Goal: Transaction & Acquisition: Book appointment/travel/reservation

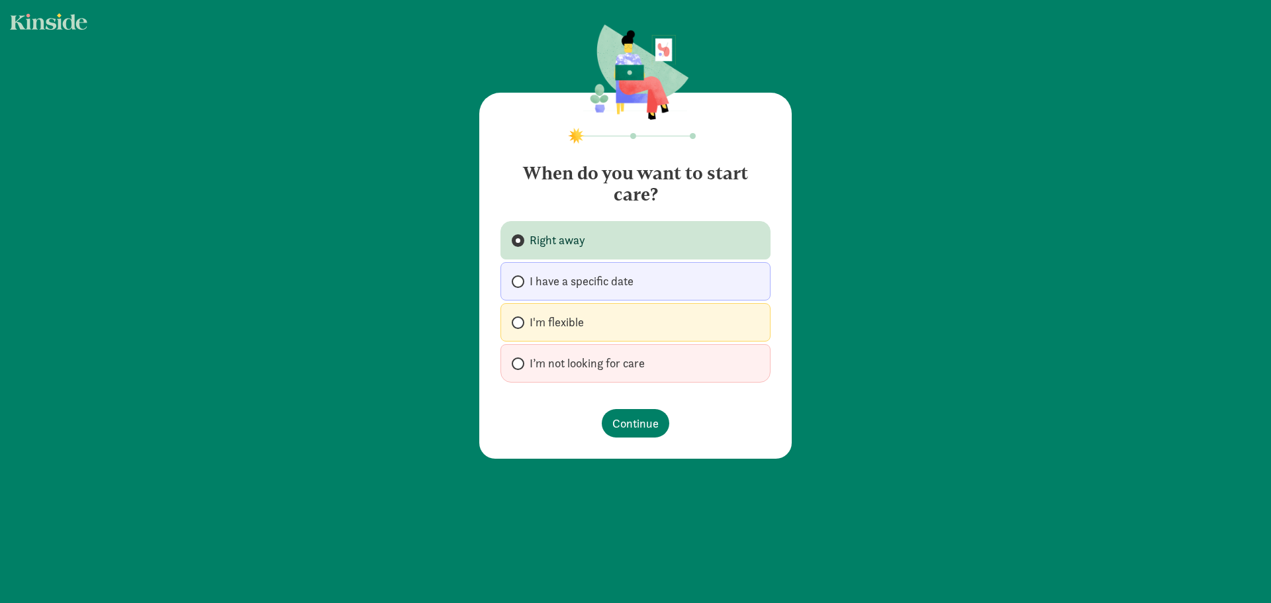
click at [565, 367] on span "I’m not looking for care" at bounding box center [587, 364] width 115 height 16
click at [520, 367] on input "I’m not looking for care" at bounding box center [516, 364] width 9 height 9
radio input "true"
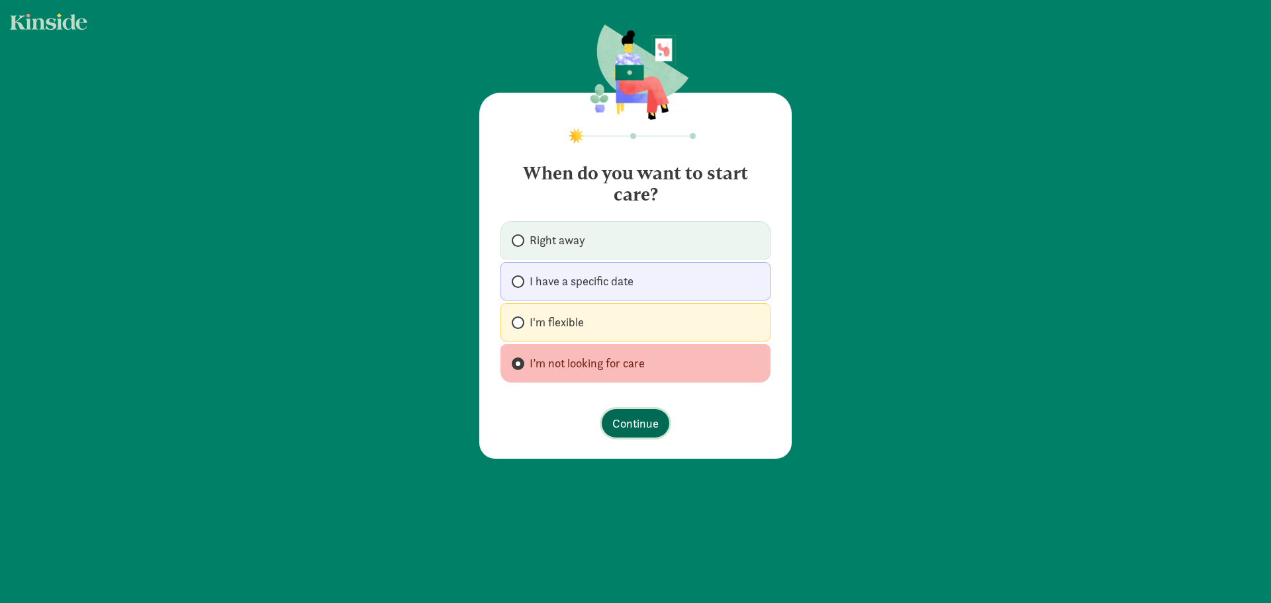
click at [640, 428] on span "Continue" at bounding box center [635, 423] width 46 height 18
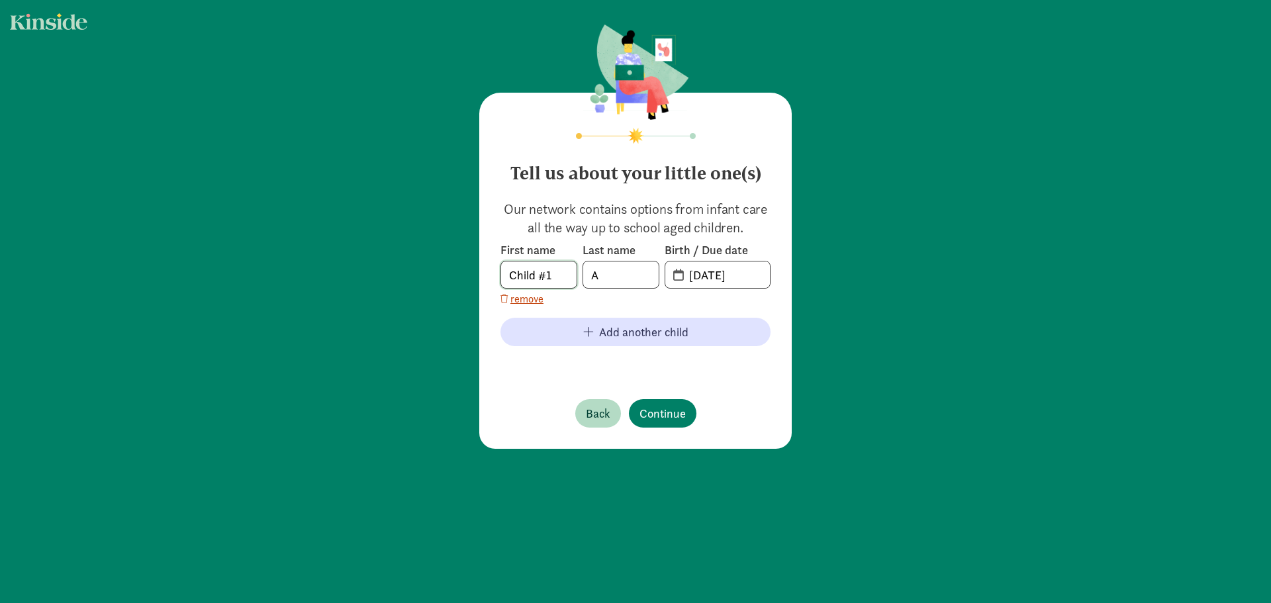
click at [539, 272] on input "Child #1" at bounding box center [538, 275] width 75 height 26
type input "[PERSON_NAME]"
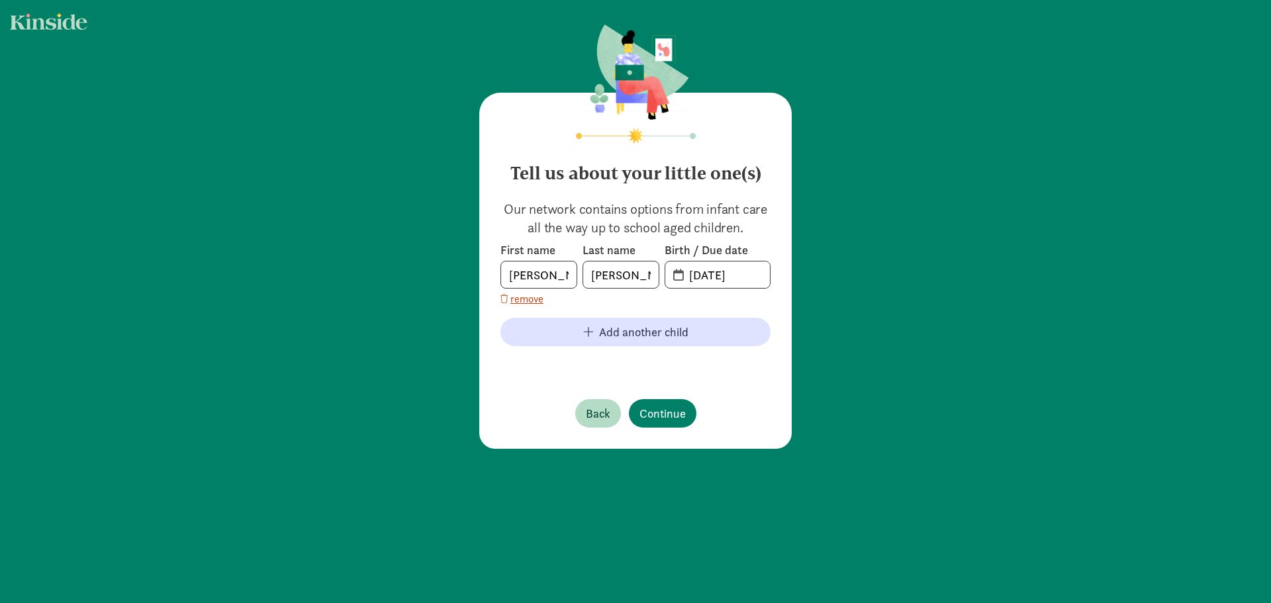
click at [670, 274] on span "[DATE]" at bounding box center [717, 275] width 105 height 26
click at [690, 275] on input "20-25-0903" at bounding box center [725, 275] width 89 height 26
click at [681, 275] on input "20-25-0903" at bounding box center [725, 275] width 89 height 26
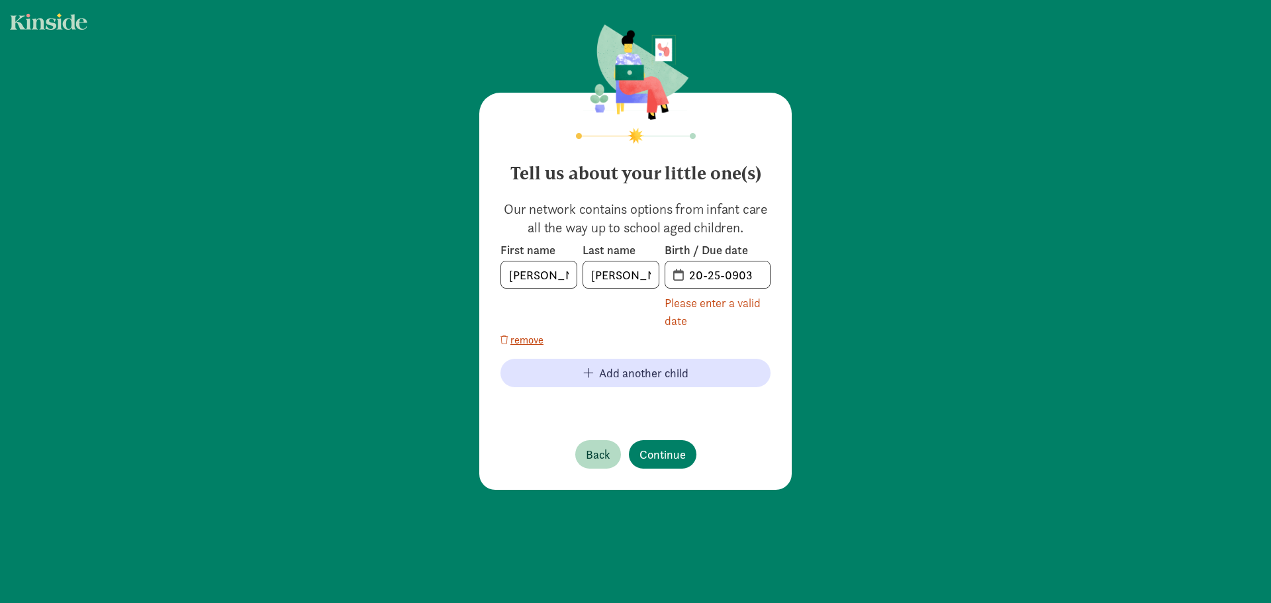
click at [672, 275] on span "20-25-0903" at bounding box center [717, 275] width 105 height 26
click at [702, 275] on input "20-25-0903" at bounding box center [725, 275] width 89 height 26
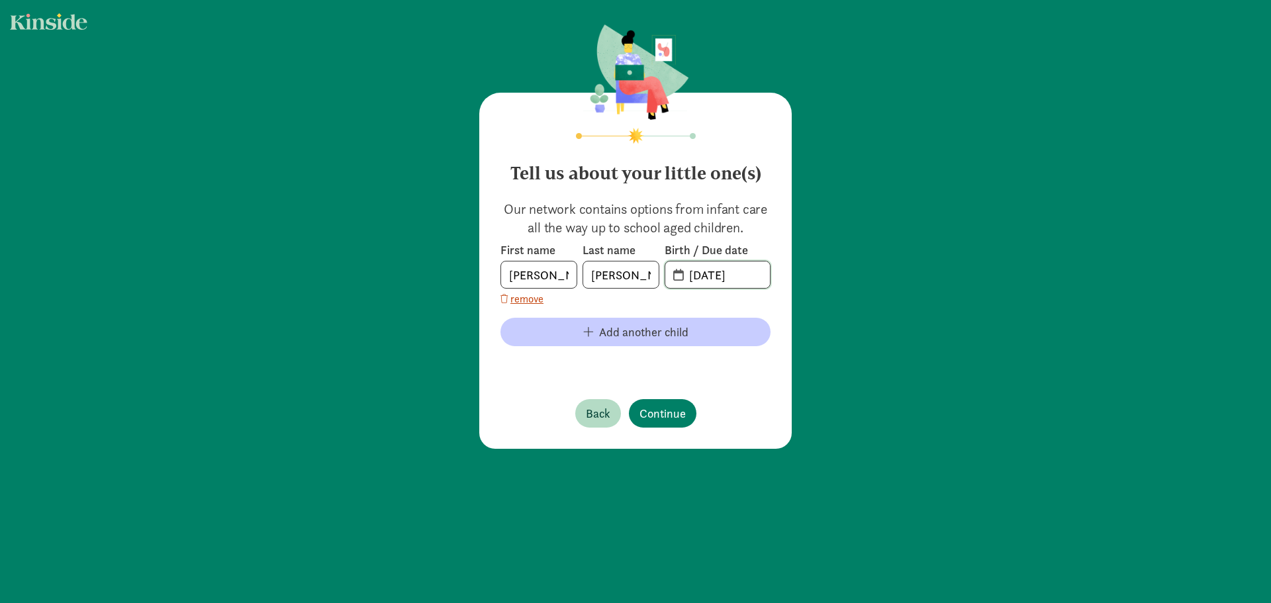
type input "[DATE]"
click at [633, 330] on span "Add another child" at bounding box center [643, 332] width 89 height 18
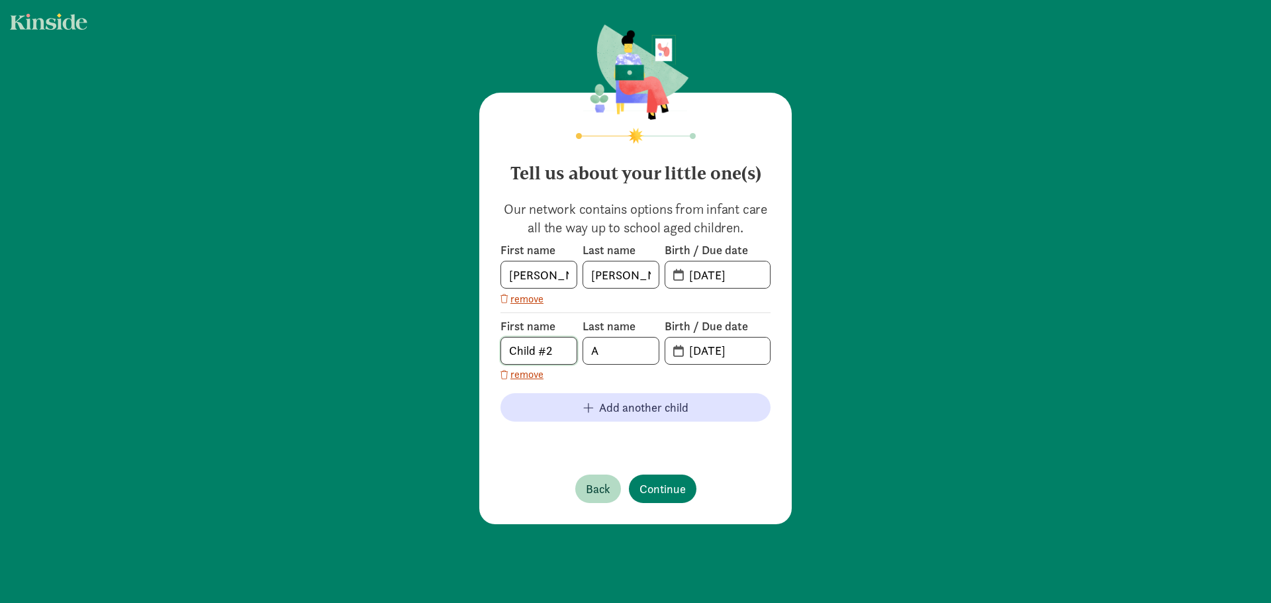
click at [541, 347] on input "Child #2" at bounding box center [538, 351] width 75 height 26
type input "[PERSON_NAME]"
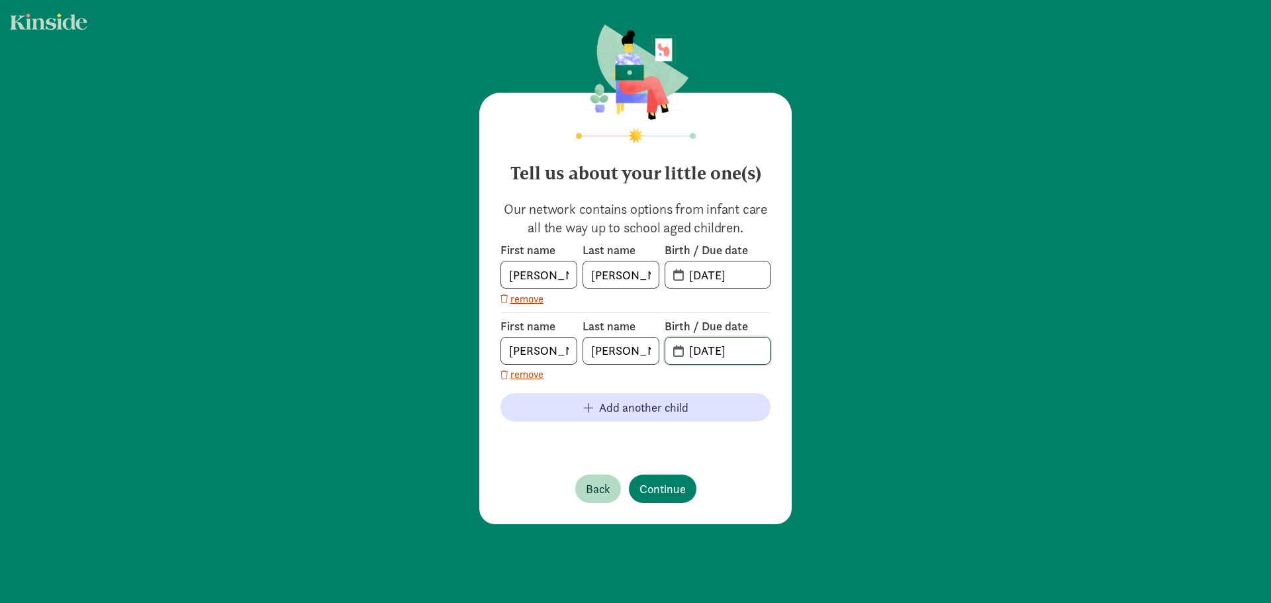
click at [714, 360] on input "[DATE]" at bounding box center [725, 351] width 89 height 26
type input "[DATE]"
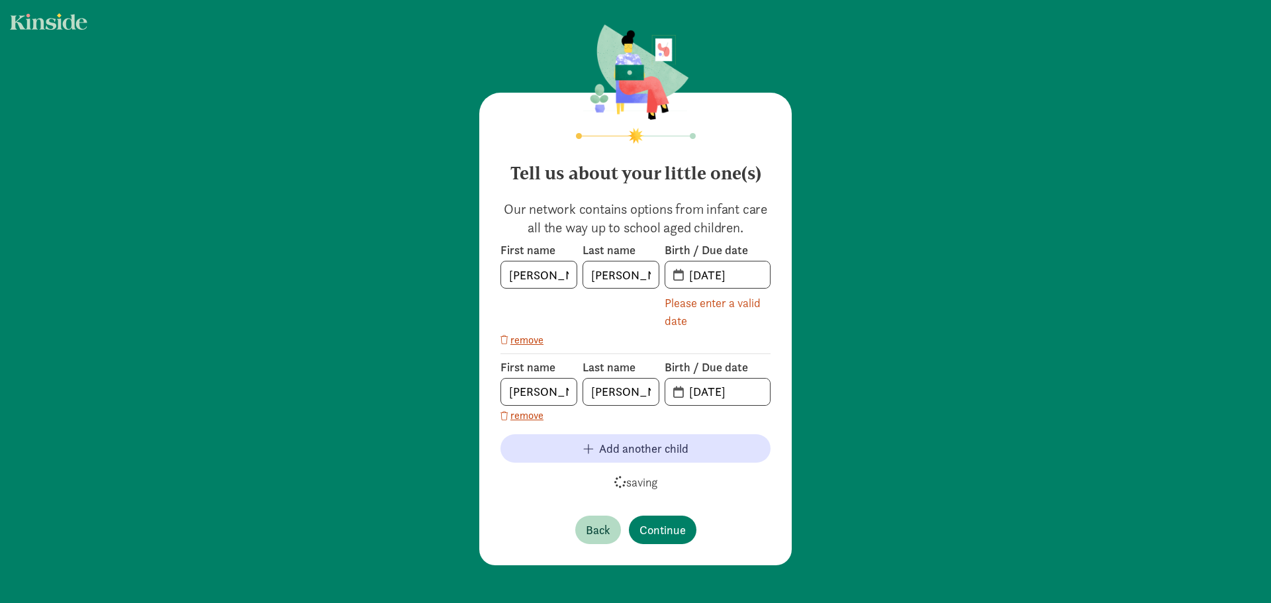
click at [661, 503] on div "Tell us about your little one(s) Our network contains options from infant care …" at bounding box center [635, 329] width 313 height 473
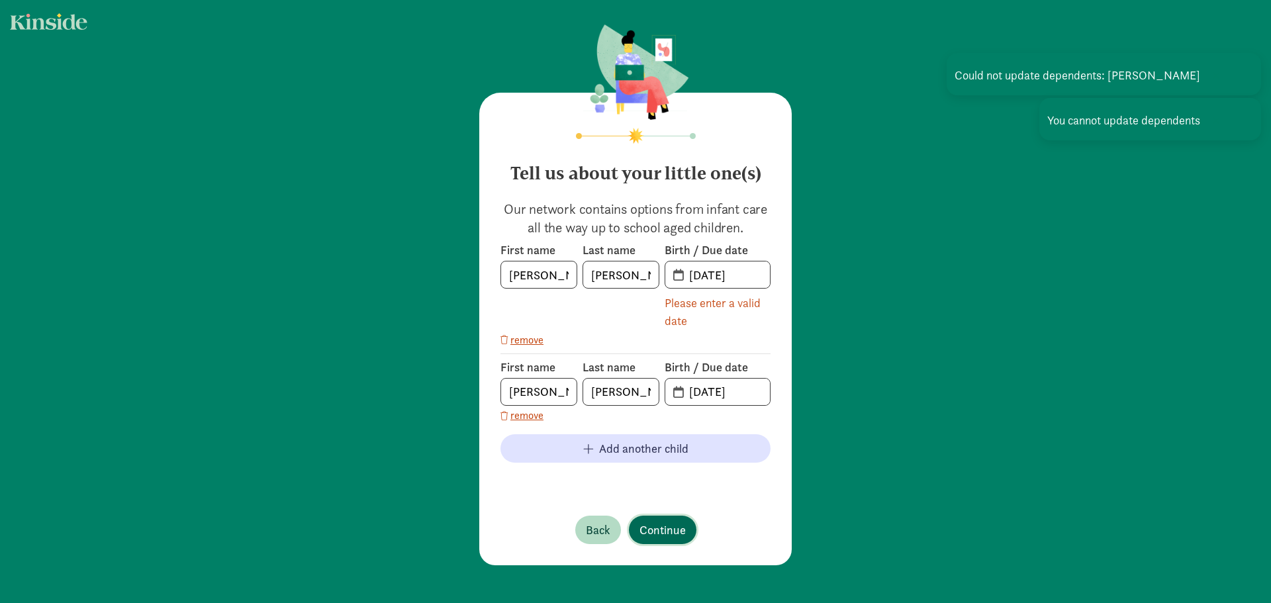
click at [663, 524] on span "Continue" at bounding box center [663, 530] width 46 height 18
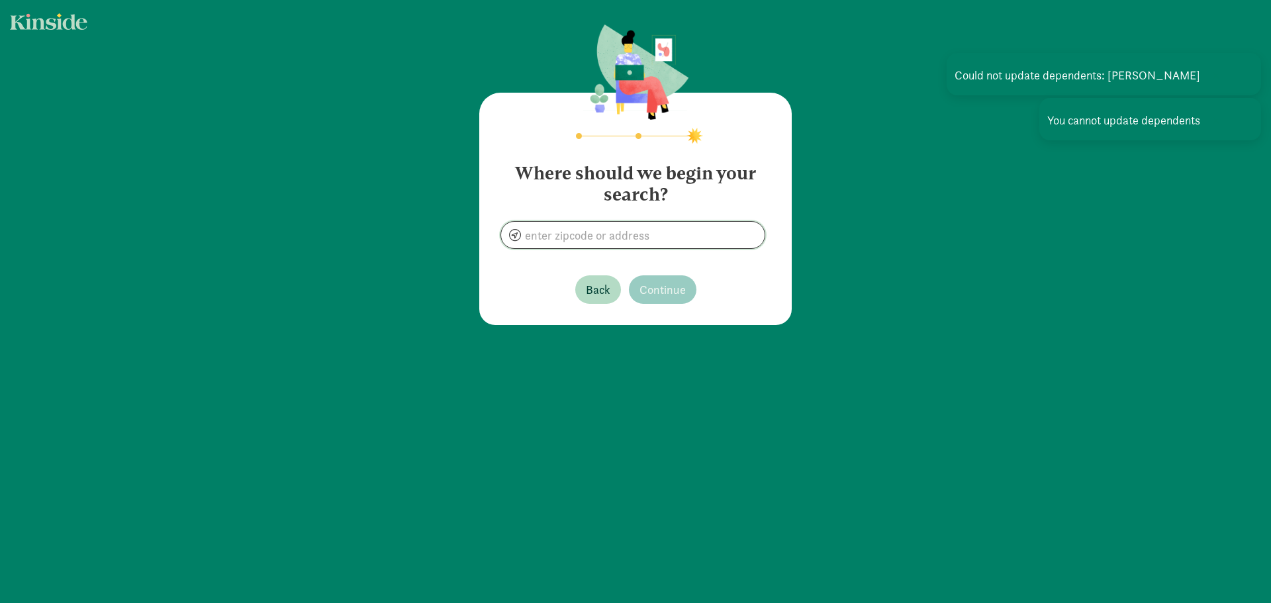
click at [622, 240] on input at bounding box center [633, 235] width 264 height 26
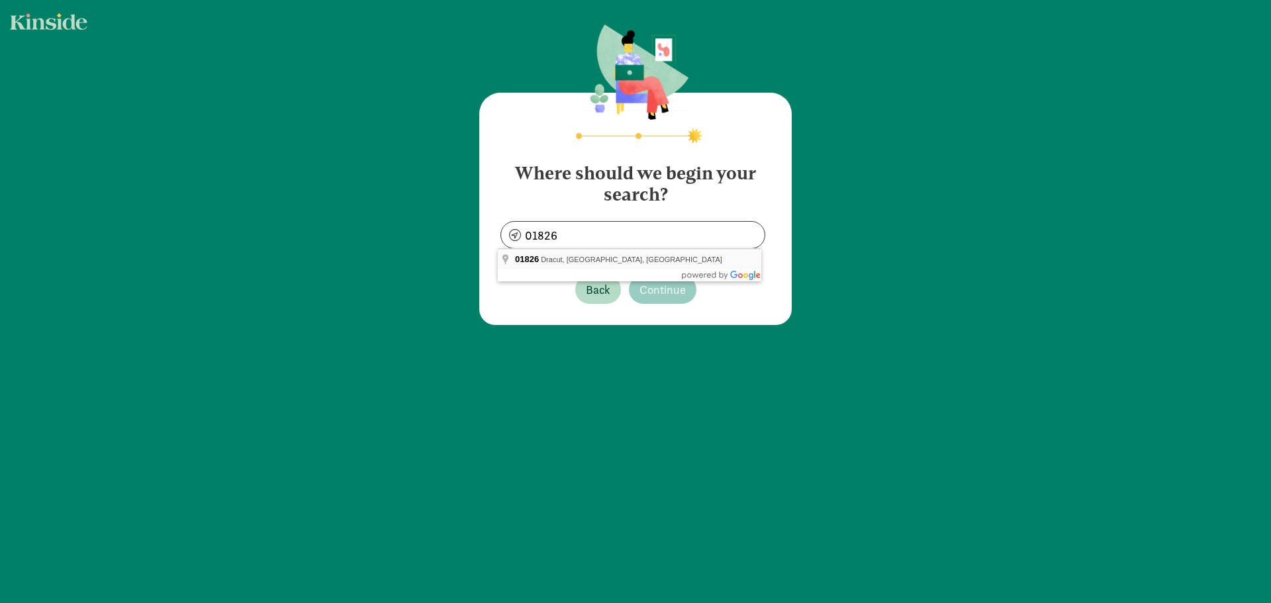
type input "Dracut, MA 01826, [GEOGRAPHIC_DATA]"
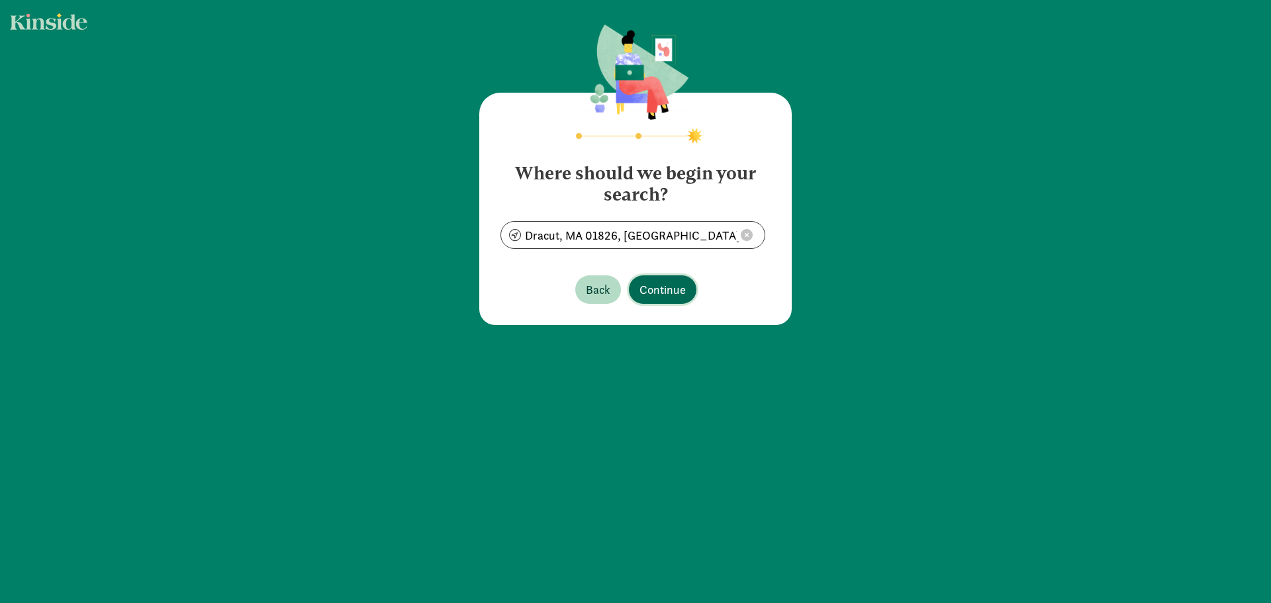
click at [659, 284] on span "Continue" at bounding box center [663, 290] width 46 height 18
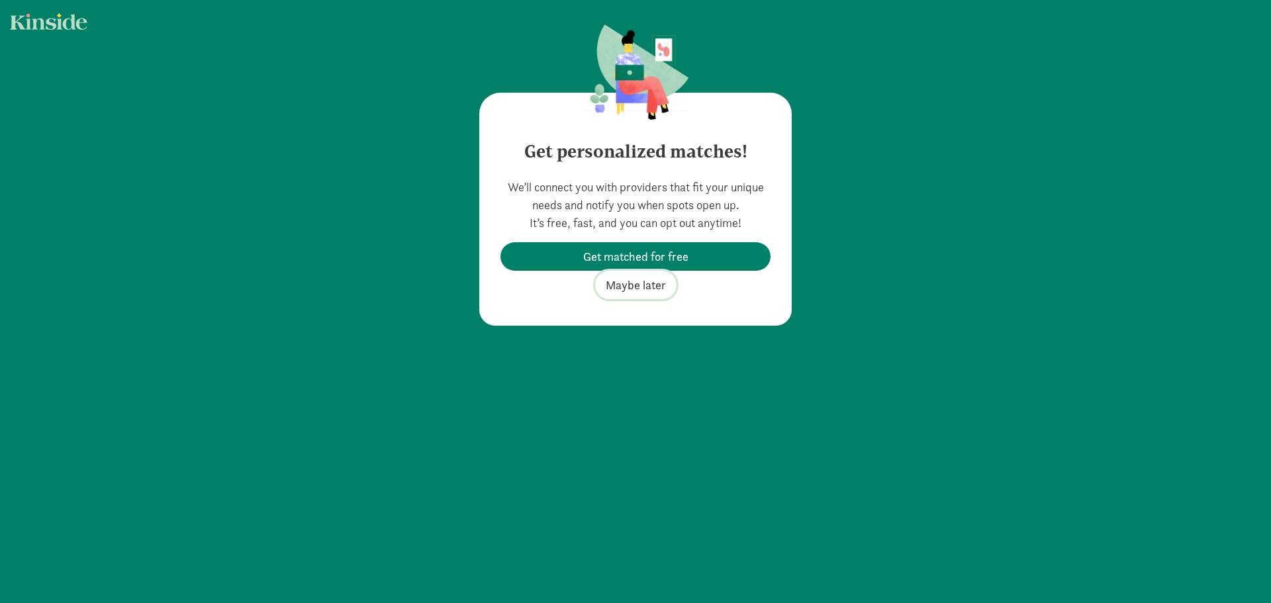
click at [639, 292] on span "Maybe later" at bounding box center [636, 285] width 60 height 18
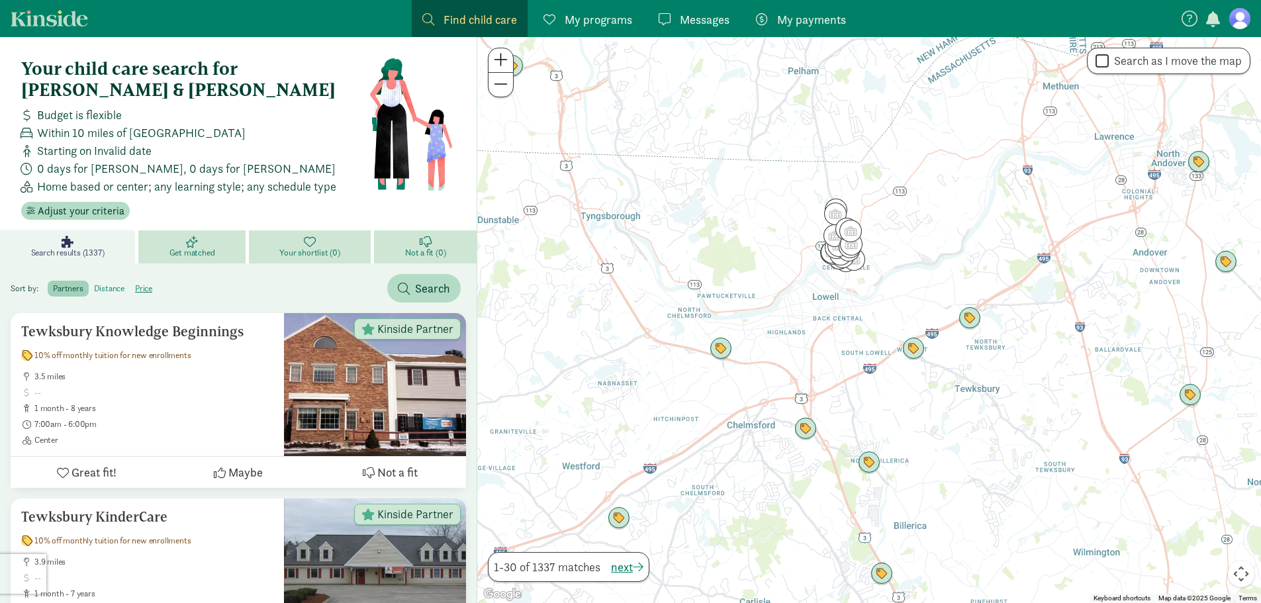
click at [130, 281] on label "distance" at bounding box center [144, 289] width 28 height 16
click at [94, 283] on input "distance" at bounding box center [94, 283] width 0 height 0
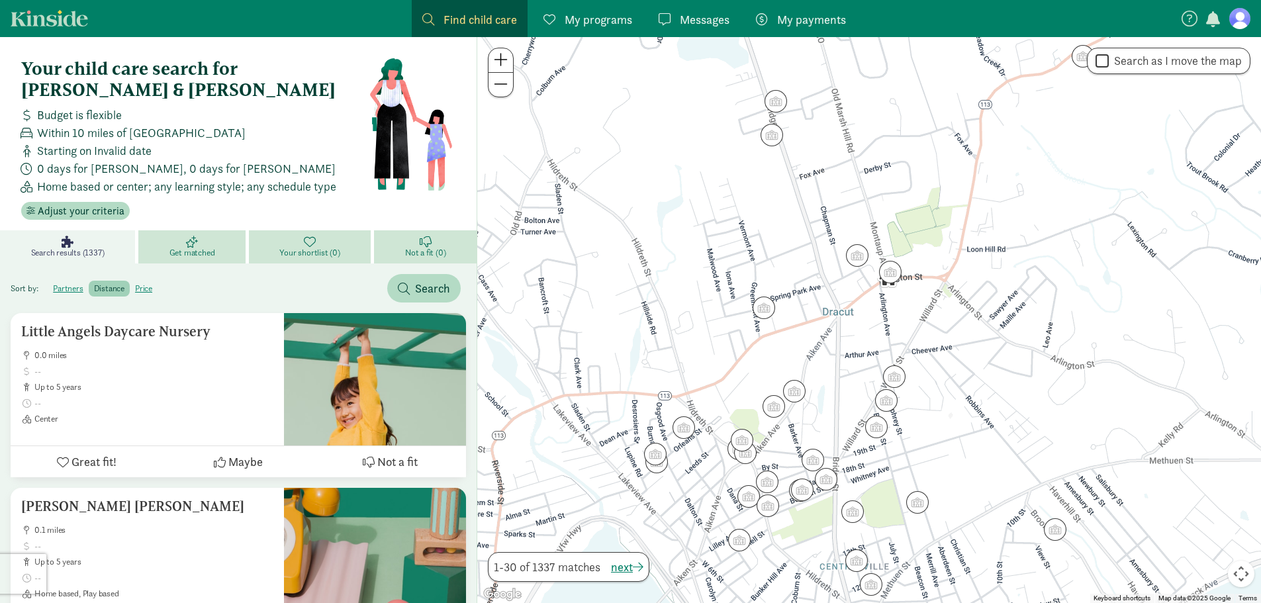
click at [437, 23] on div "Find child care Find" at bounding box center [469, 20] width 95 height 18
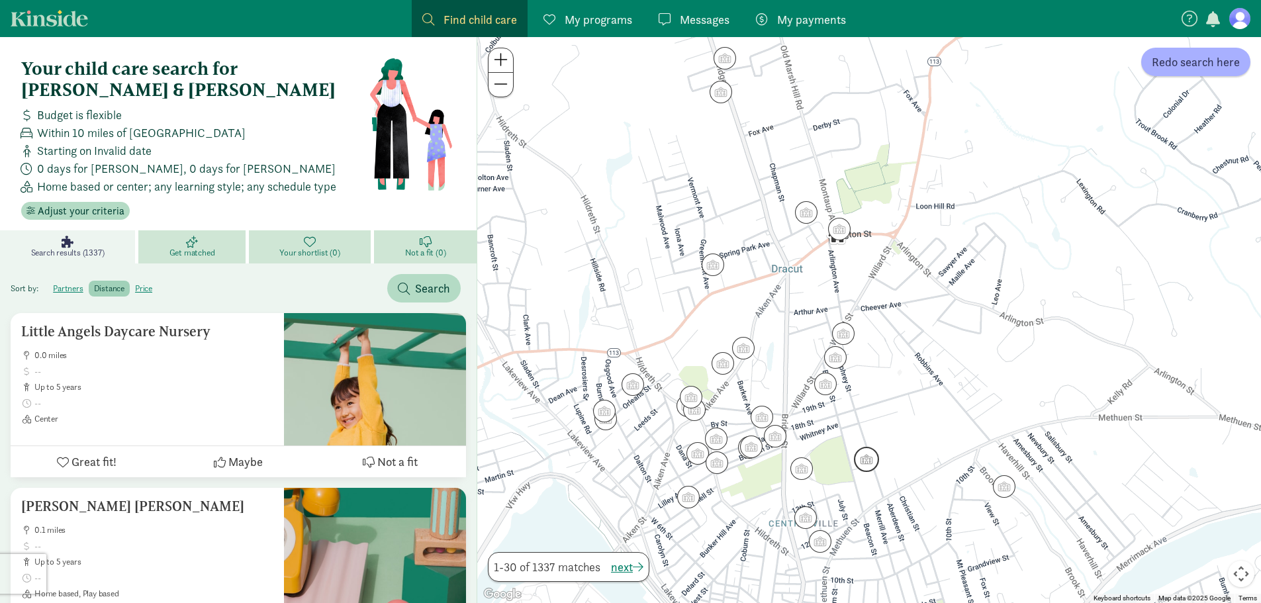
drag, startPoint x: 905, startPoint y: 522, endPoint x: 851, endPoint y: 467, distance: 76.8
click at [851, 467] on div at bounding box center [869, 320] width 784 height 566
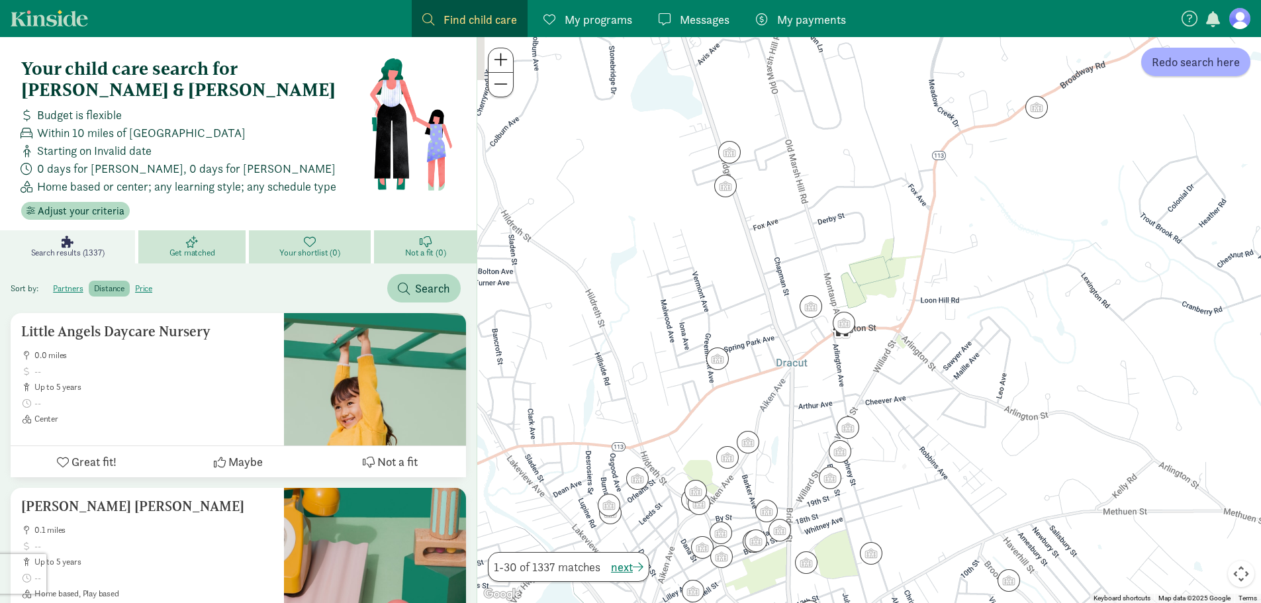
drag, startPoint x: 744, startPoint y: 388, endPoint x: 756, endPoint y: 492, distance: 104.6
click at [756, 492] on div at bounding box center [869, 320] width 784 height 566
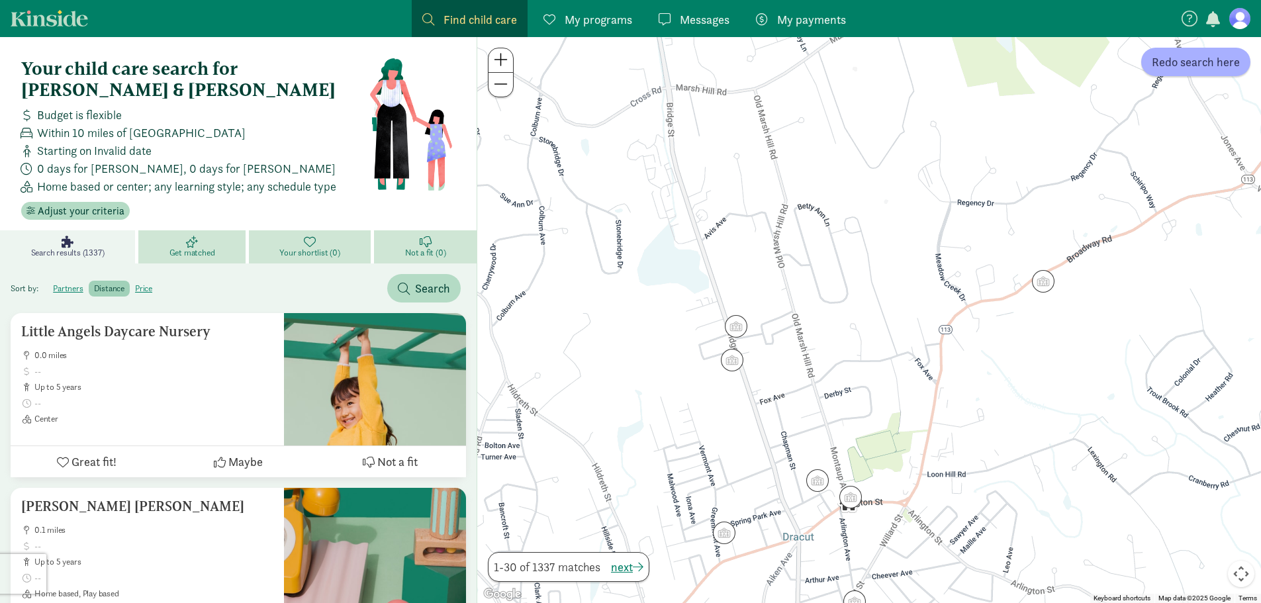
drag, startPoint x: 804, startPoint y: 295, endPoint x: 802, endPoint y: 459, distance: 164.2
click at [802, 459] on div at bounding box center [869, 320] width 784 height 566
click at [735, 322] on img "Click to see details" at bounding box center [734, 323] width 36 height 36
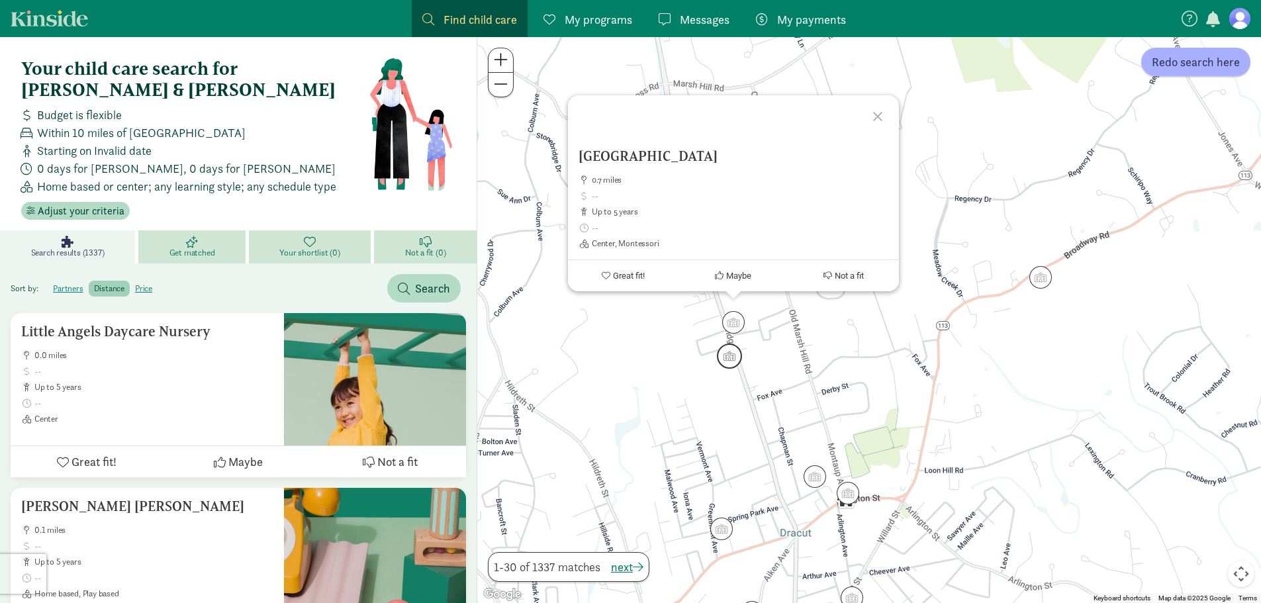
click at [726, 360] on img "Click to see details" at bounding box center [730, 356] width 36 height 36
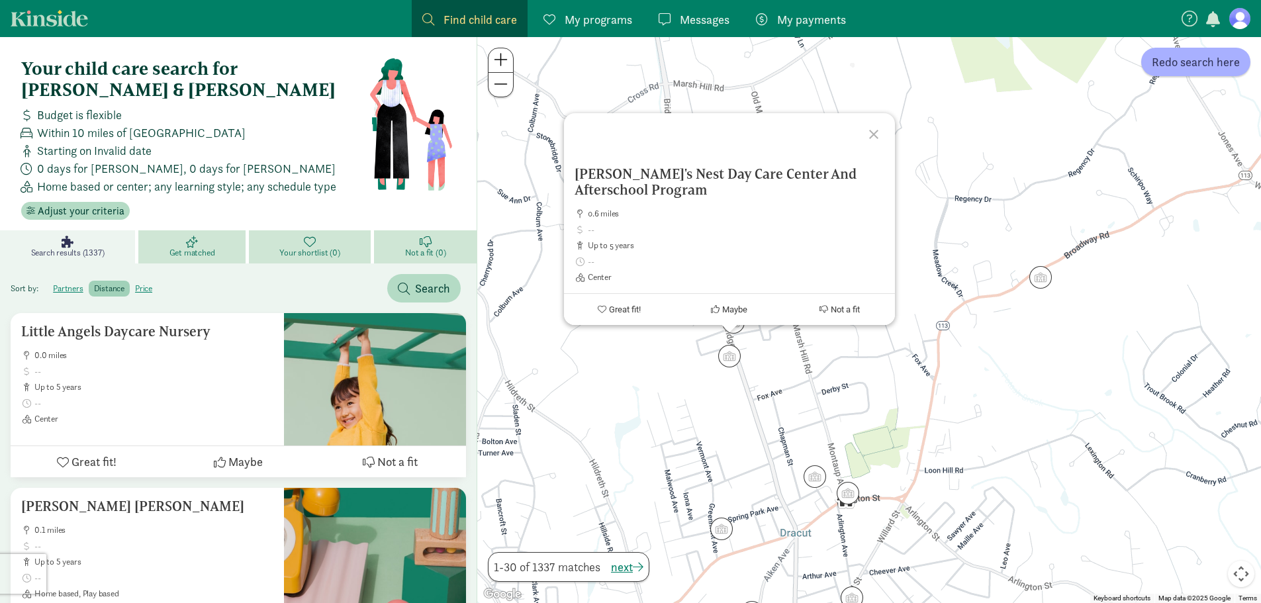
click at [652, 340] on div "To navigate, press the arrow keys. [GEOGRAPHIC_DATA] And Afterschool Program 0.…" at bounding box center [869, 320] width 784 height 566
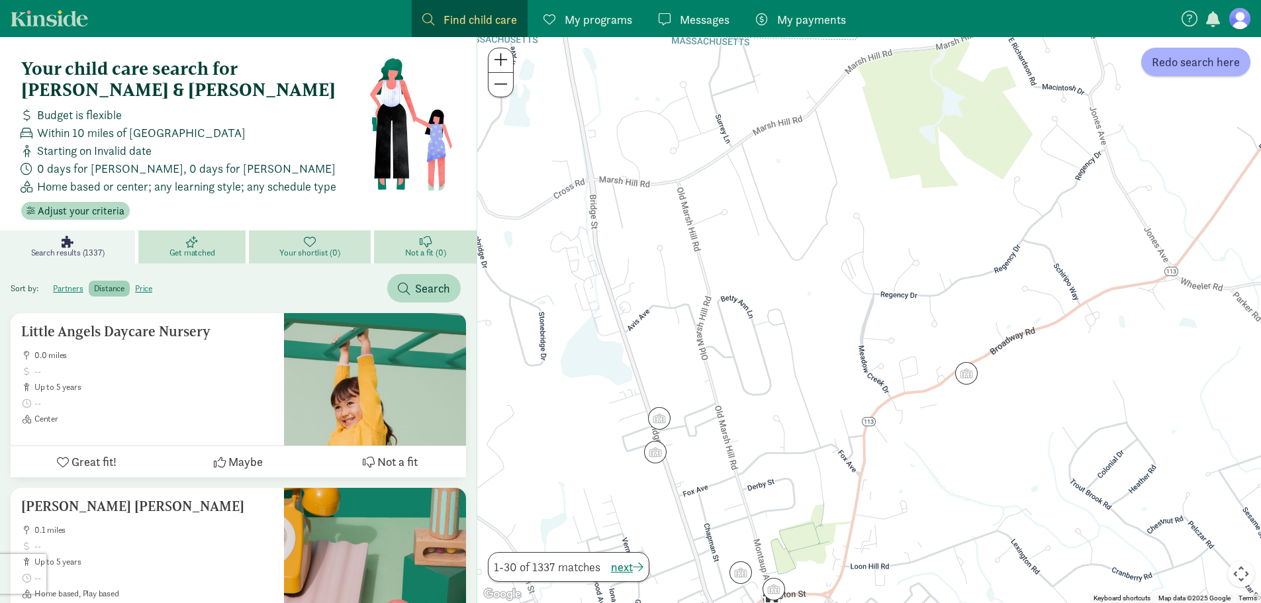
drag, startPoint x: 765, startPoint y: 252, endPoint x: 714, endPoint y: 326, distance: 89.6
click at [714, 326] on div at bounding box center [869, 320] width 784 height 566
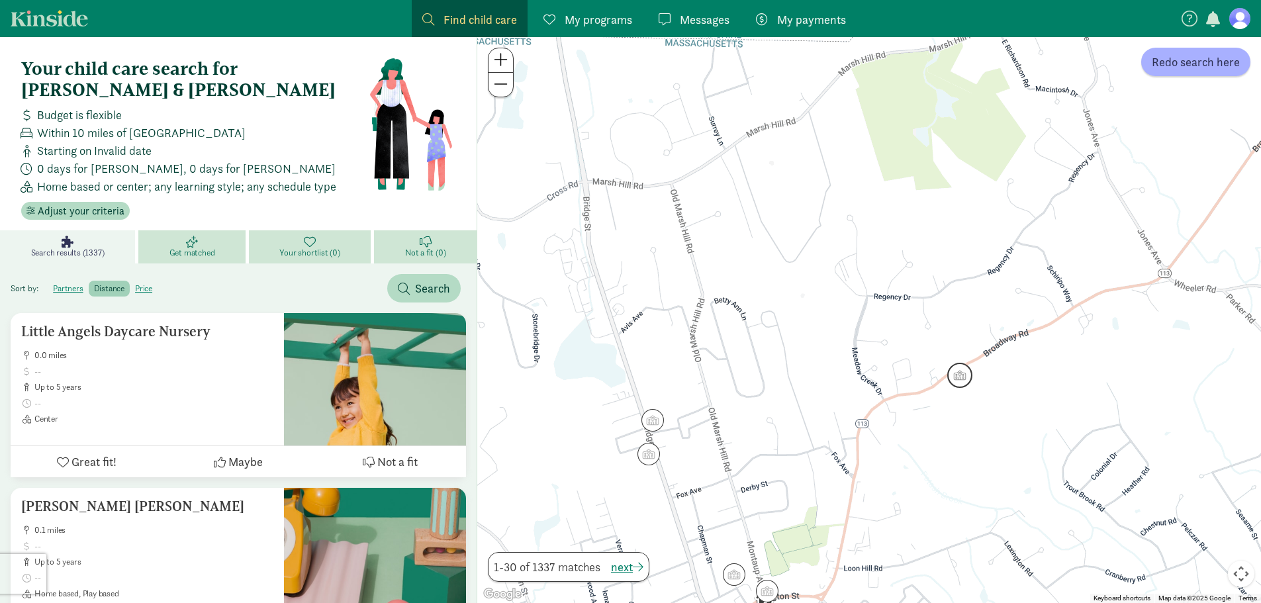
click at [953, 387] on img "Click to see details" at bounding box center [960, 376] width 36 height 36
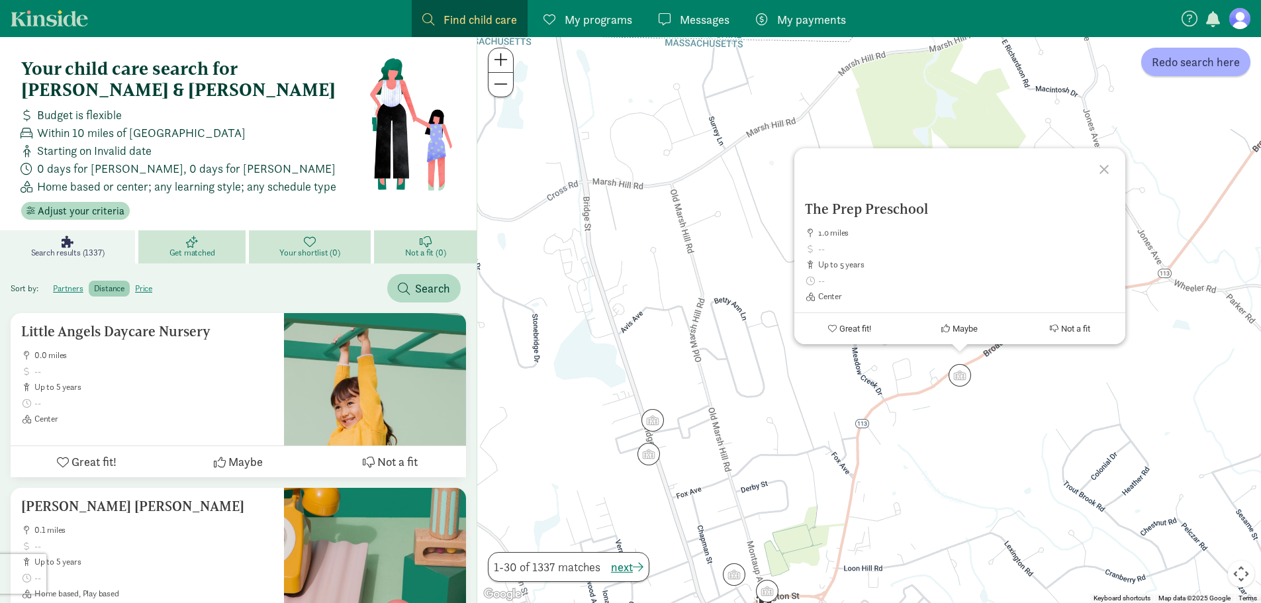
click at [729, 422] on div "The Prep Preschool 1.0 miles up to 5 years Center Great fit! Maybe Not a fit" at bounding box center [869, 320] width 784 height 566
